Goal: Obtain resource: Obtain resource

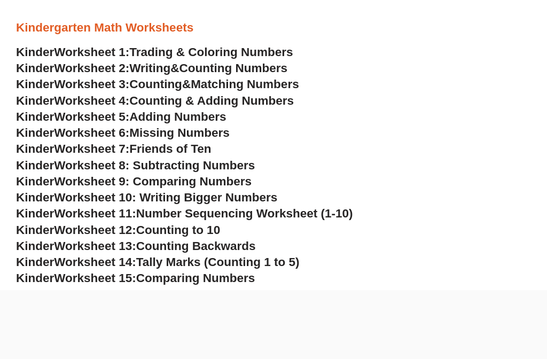
scroll to position [464, 0]
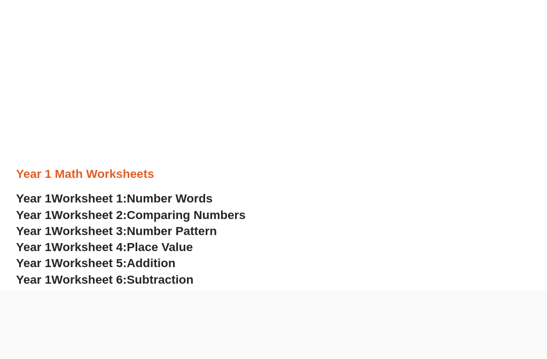
scroll to position [778, 0]
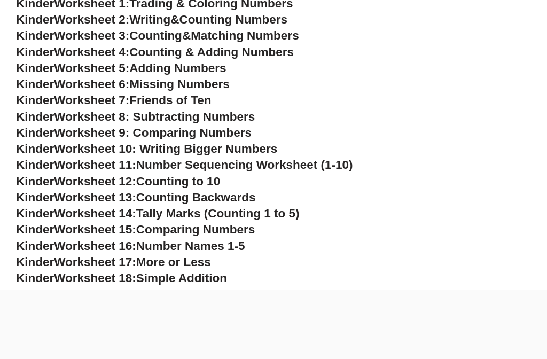
scroll to position [507, 0]
